Goal: Task Accomplishment & Management: Use online tool/utility

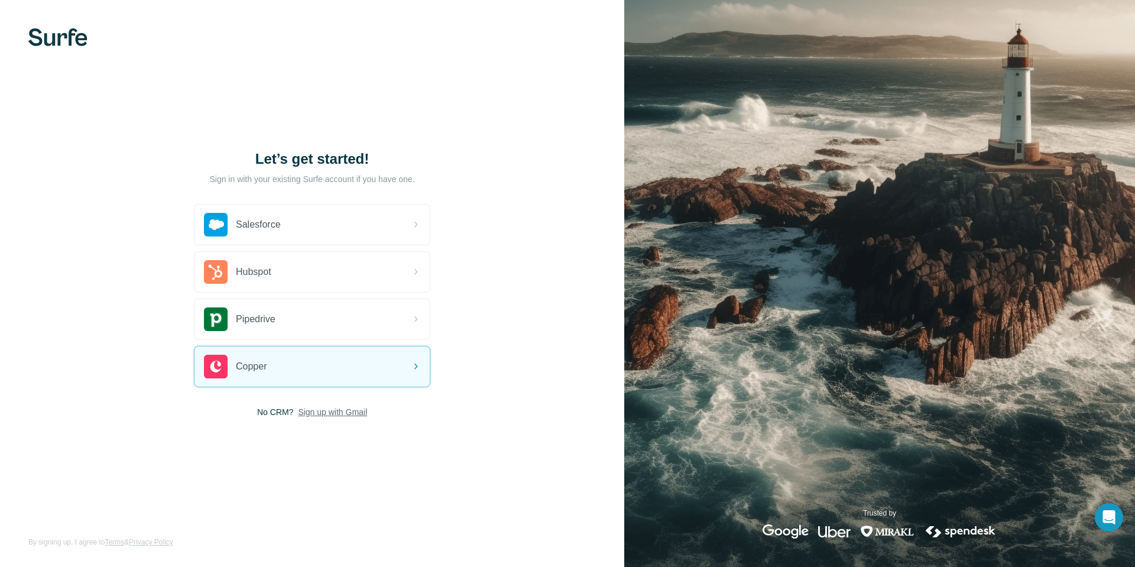
click at [340, 411] on span "Sign up with Gmail" at bounding box center [332, 412] width 69 height 12
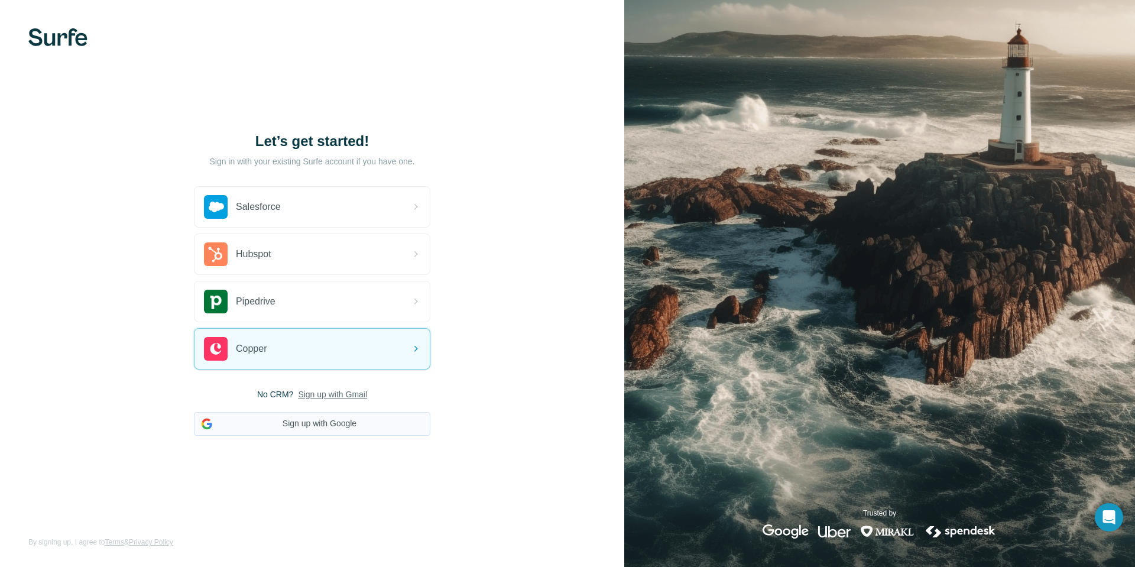
click at [333, 427] on button "Sign up with Google" at bounding box center [312, 424] width 236 height 24
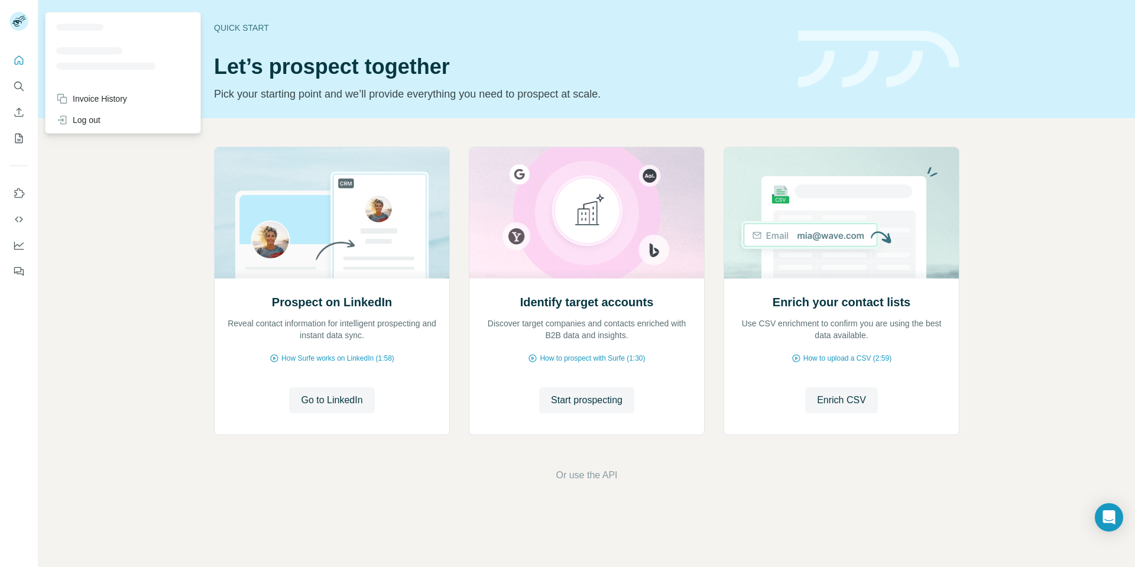
click at [13, 21] on rect at bounding box center [18, 21] width 19 height 19
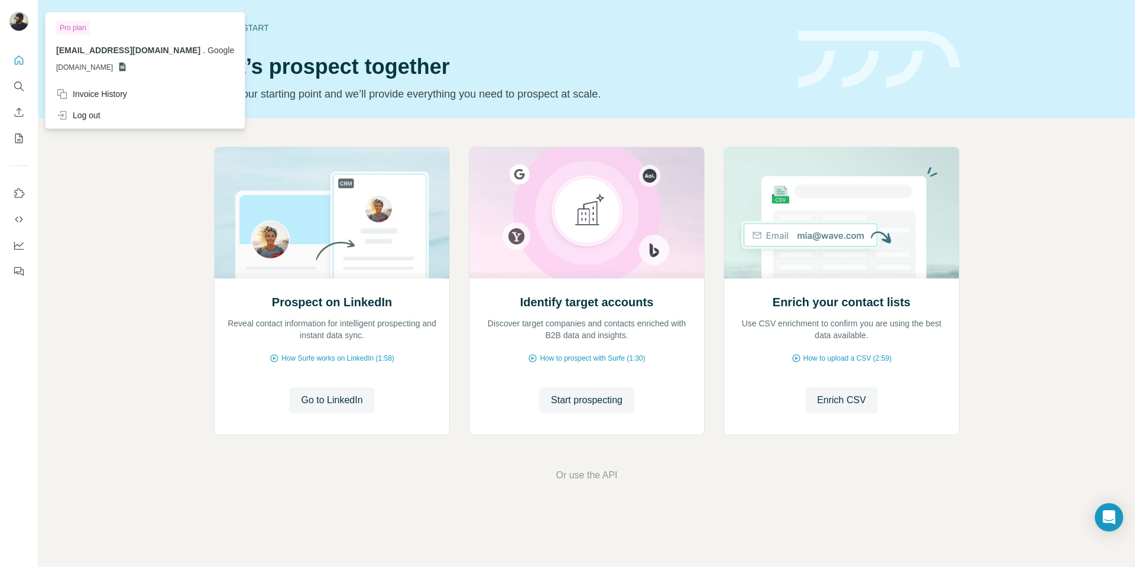
click at [20, 20] on img at bounding box center [18, 21] width 19 height 19
click at [17, 20] on img at bounding box center [18, 21] width 19 height 19
click at [19, 59] on icon "Quick start" at bounding box center [19, 60] width 12 height 12
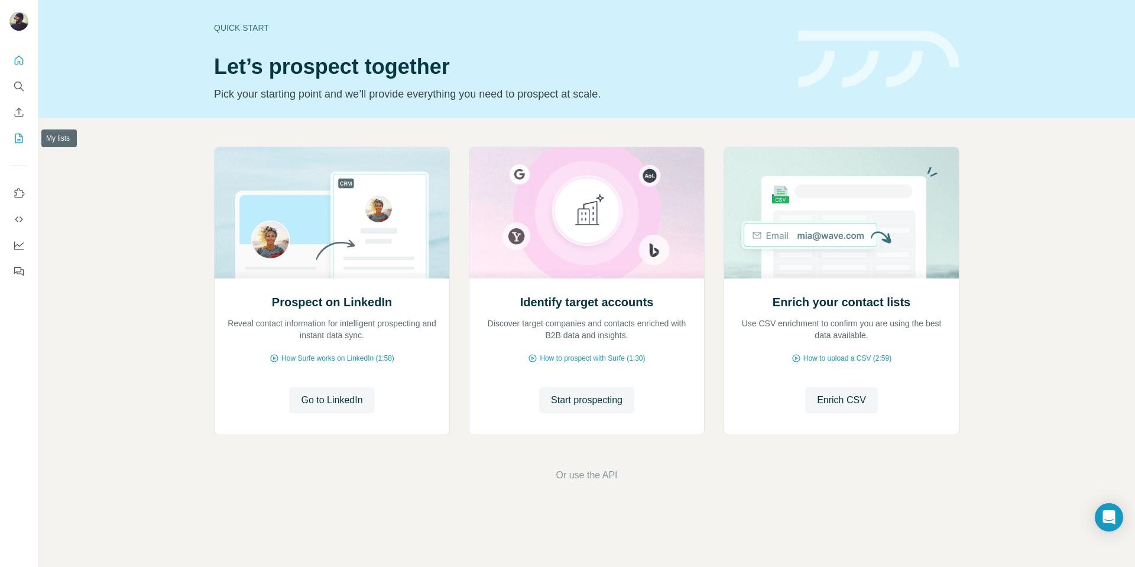
click at [18, 141] on icon "My lists" at bounding box center [20, 138] width 6 height 8
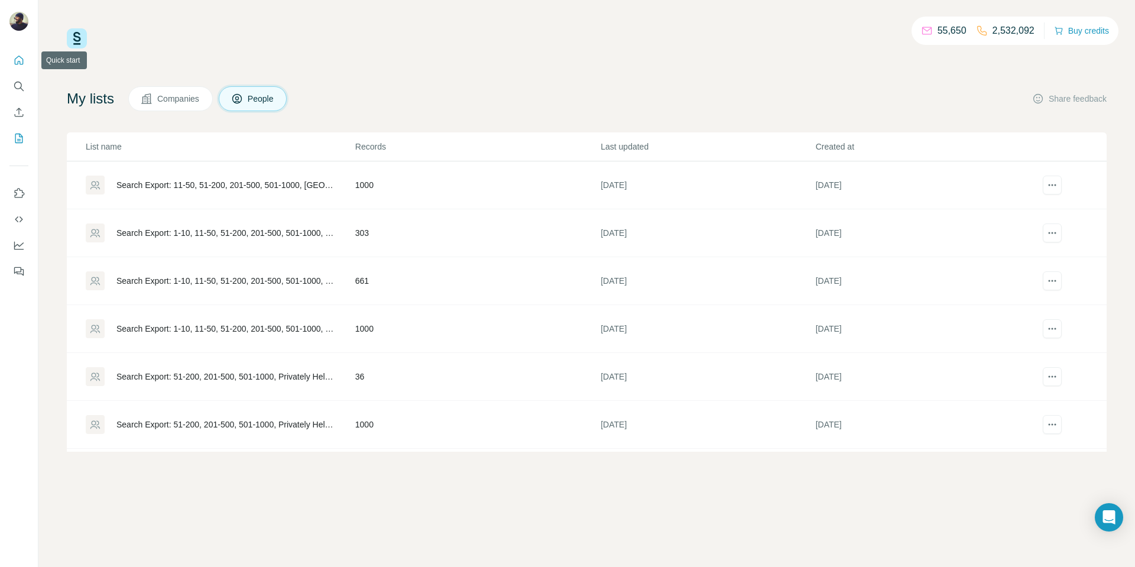
click at [23, 54] on icon "Quick start" at bounding box center [19, 60] width 12 height 12
